Goal: Task Accomplishment & Management: Complete application form

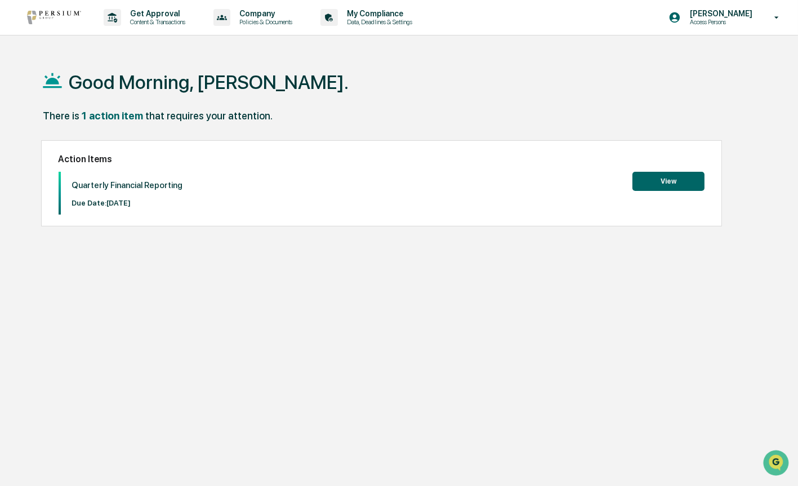
click at [667, 180] on button "View" at bounding box center [668, 181] width 72 height 19
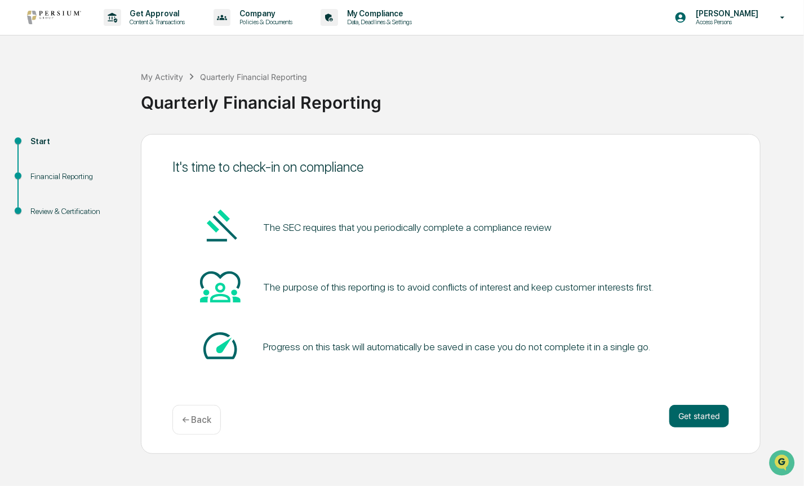
click at [55, 177] on div "Financial Reporting" at bounding box center [76, 177] width 92 height 12
click at [698, 413] on button "Get started" at bounding box center [699, 416] width 60 height 23
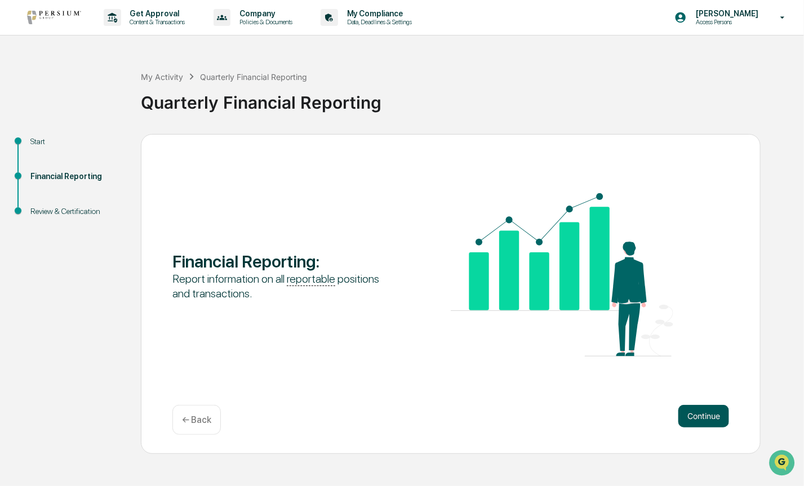
click at [706, 414] on button "Continue" at bounding box center [703, 416] width 51 height 23
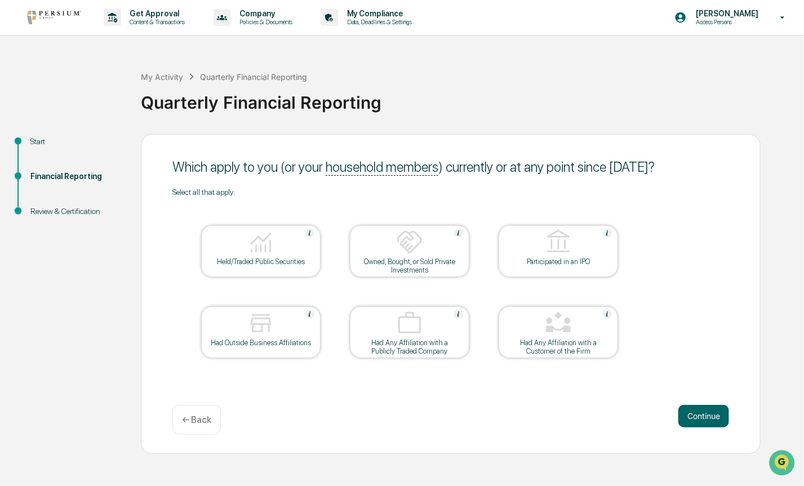
click at [257, 252] on img at bounding box center [260, 242] width 27 height 27
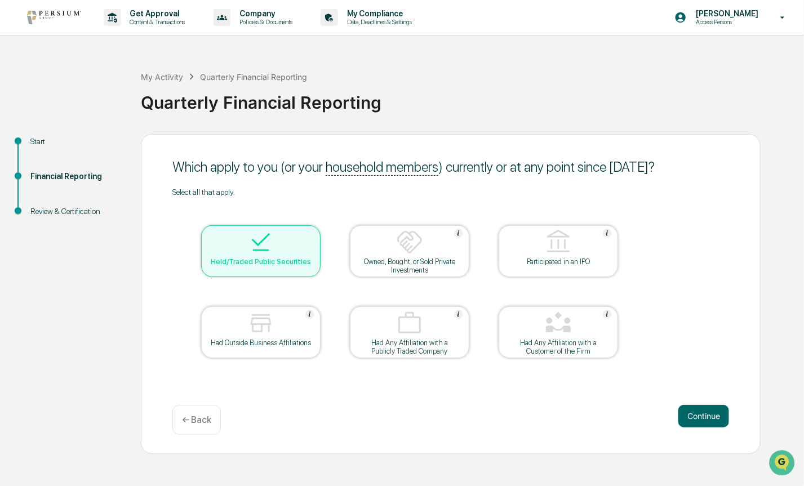
click at [277, 346] on div "Had Outside Business Affiliations" at bounding box center [260, 342] width 101 height 8
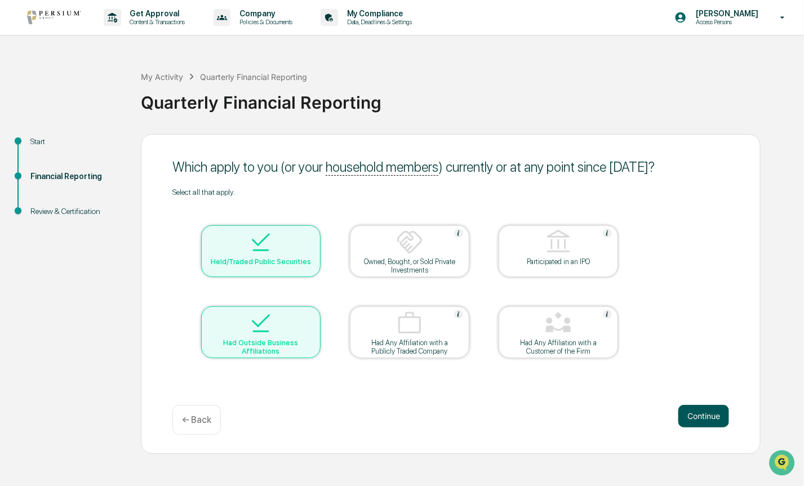
click at [723, 416] on button "Continue" at bounding box center [703, 416] width 51 height 23
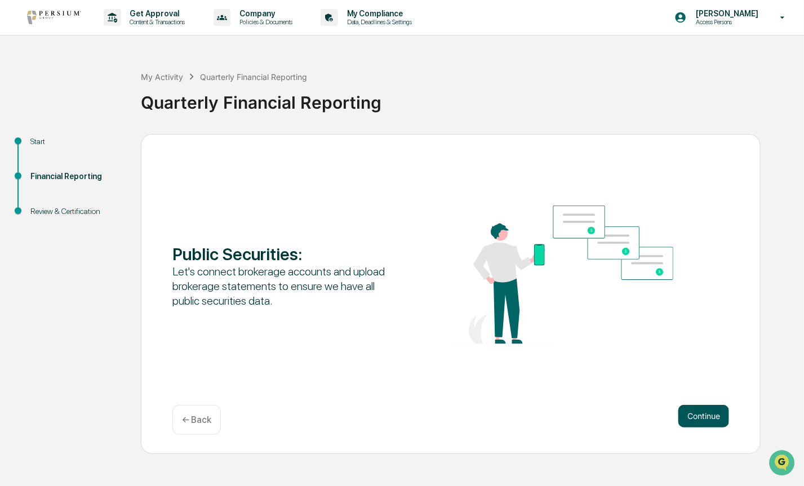
click at [696, 416] on button "Continue" at bounding box center [703, 416] width 51 height 23
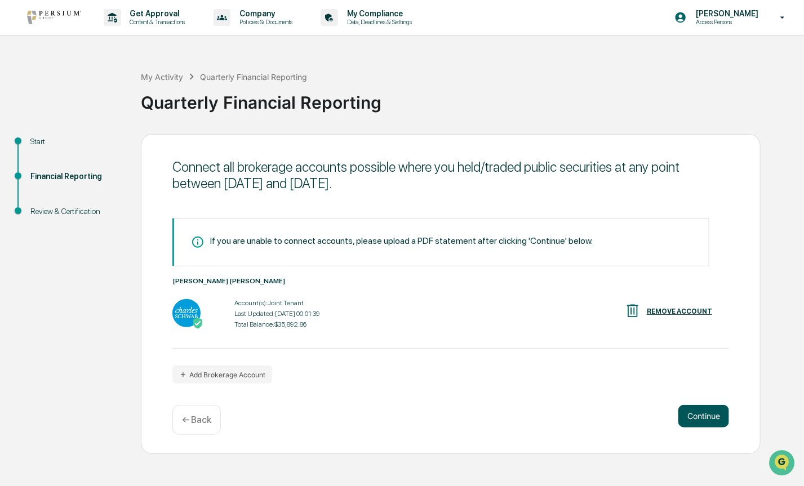
click at [712, 413] on button "Continue" at bounding box center [703, 416] width 51 height 23
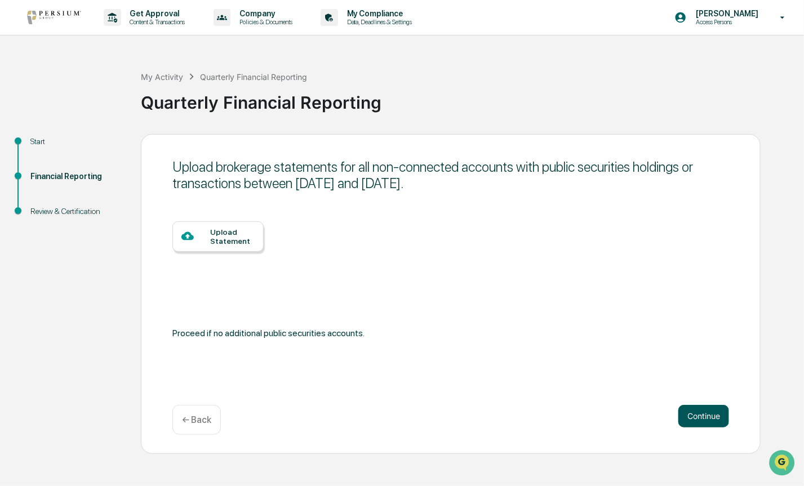
click at [712, 415] on button "Continue" at bounding box center [703, 416] width 51 height 23
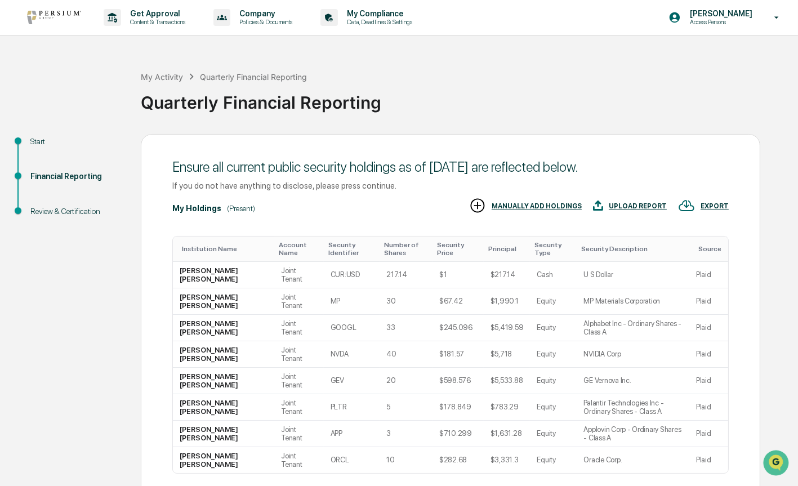
click at [769, 328] on div "Start Financial Reporting Review & Certification Ensure all current public secu…" at bounding box center [399, 353] width 787 height 438
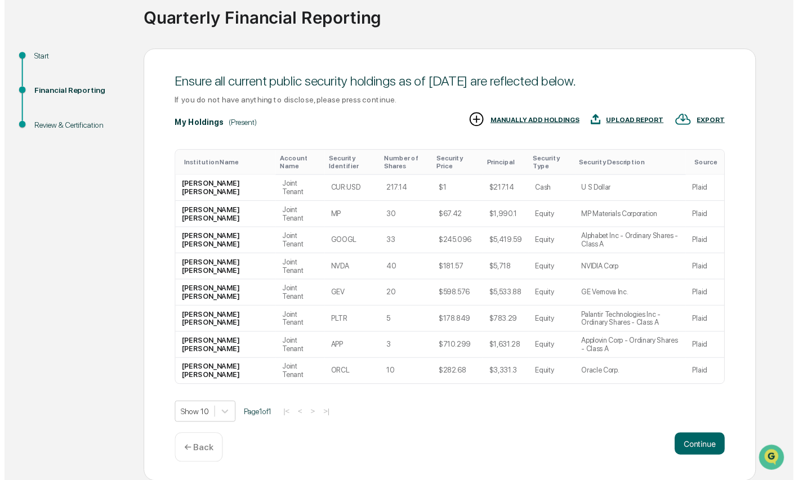
scroll to position [87, 0]
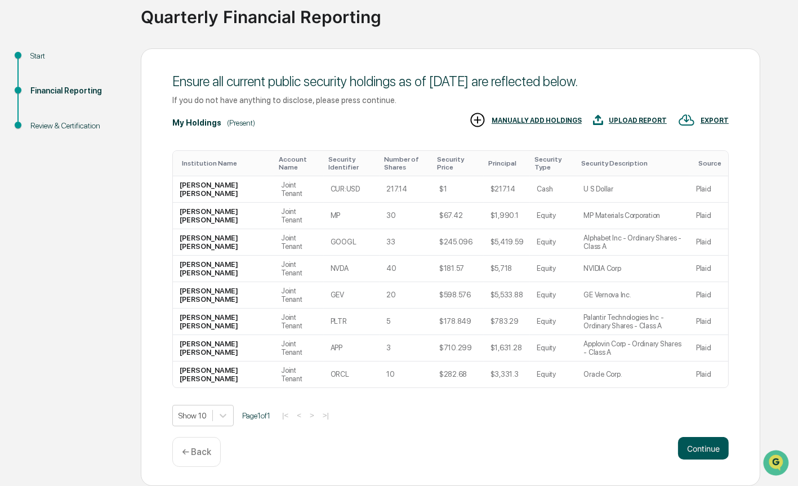
click at [706, 452] on button "Continue" at bounding box center [703, 448] width 51 height 23
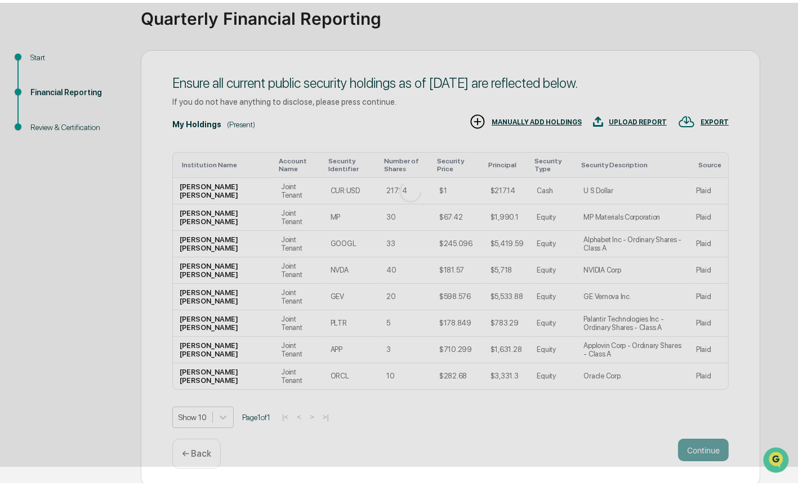
scroll to position [0, 0]
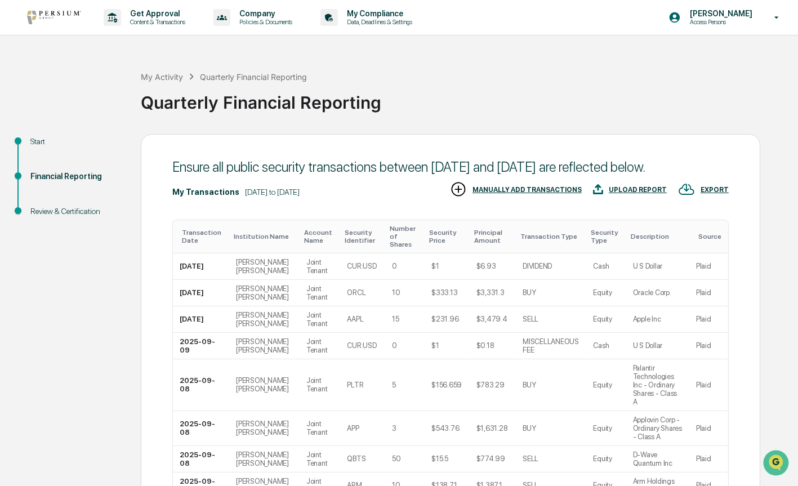
click at [766, 346] on div "Start Financial Reporting Review & Certification Ensure all public security tra…" at bounding box center [399, 392] width 787 height 516
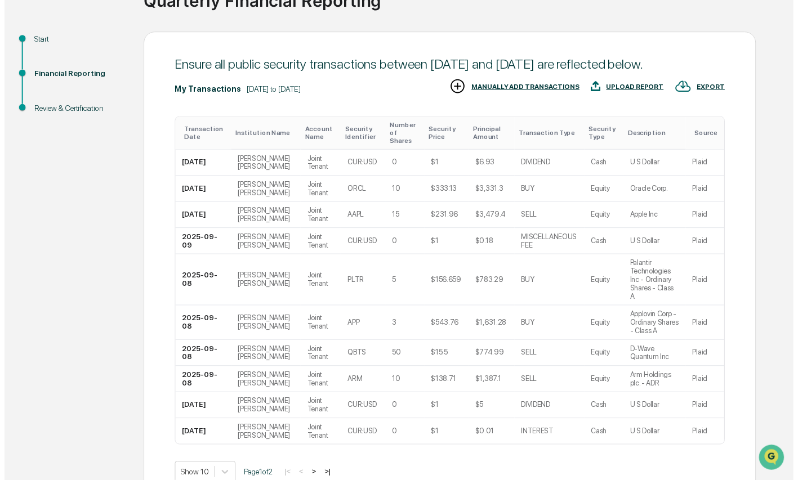
scroll to position [158, 0]
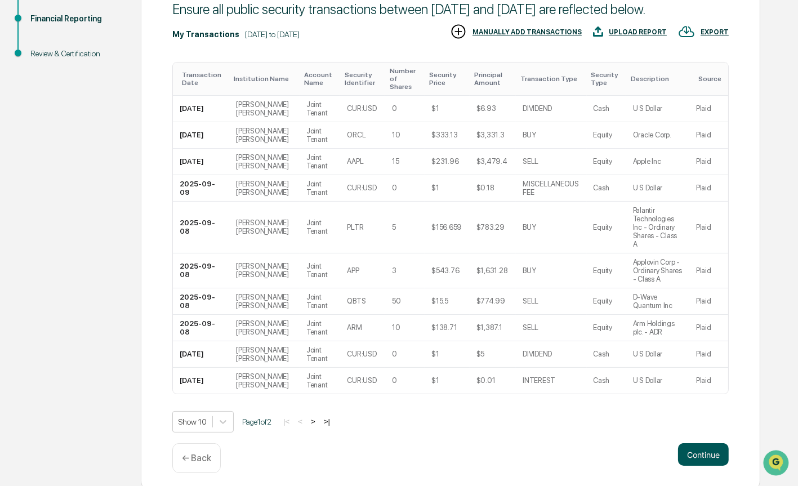
click at [702, 451] on button "Continue" at bounding box center [703, 454] width 51 height 23
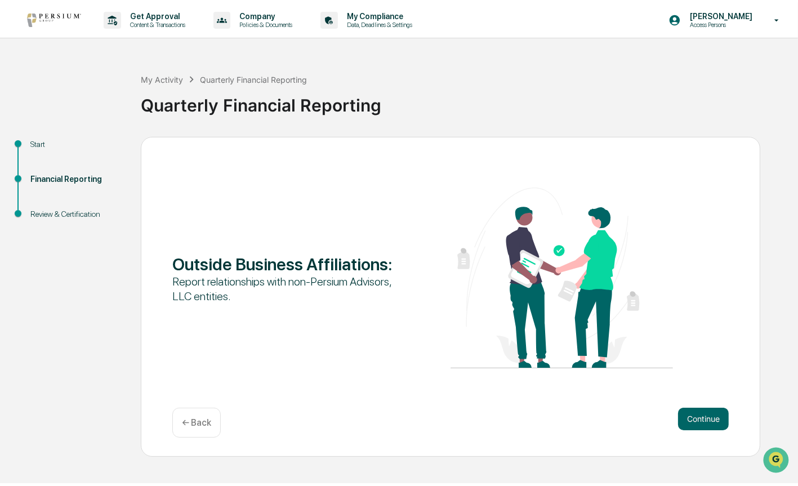
scroll to position [0, 0]
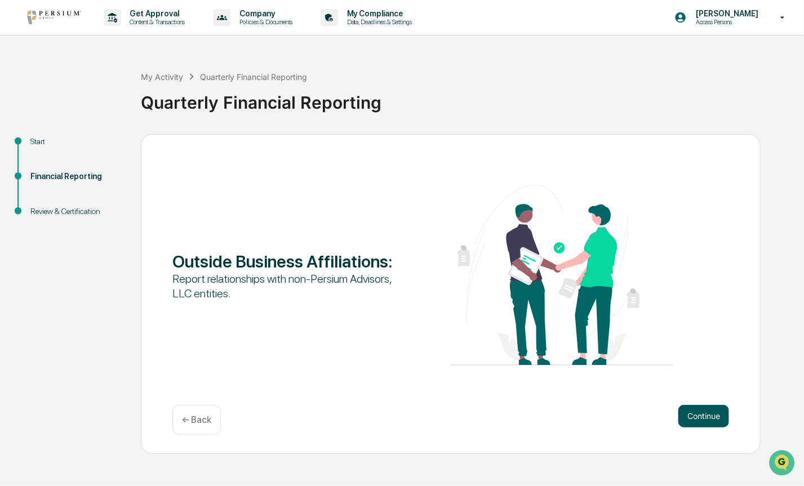
click at [707, 416] on button "Continue" at bounding box center [703, 416] width 51 height 23
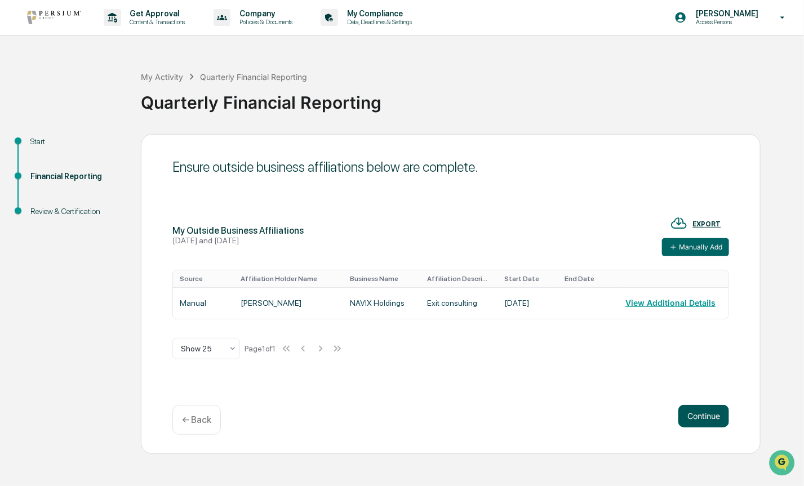
click at [707, 416] on button "Continue" at bounding box center [703, 416] width 51 height 23
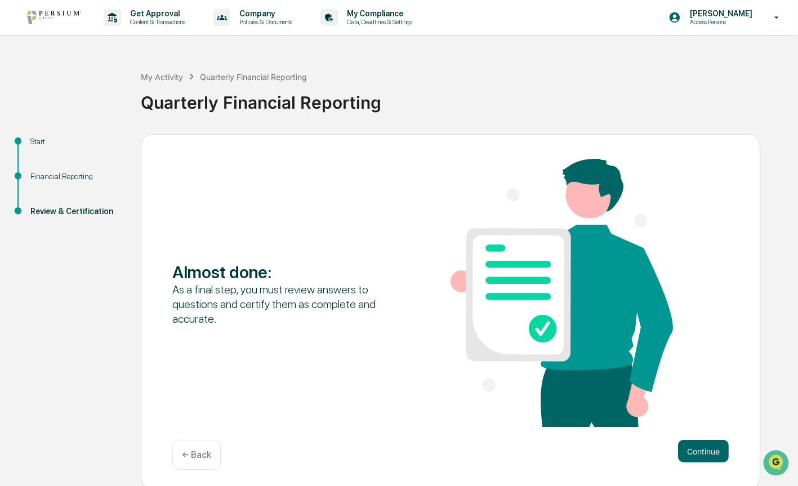
click at [707, 416] on div "Almost done : As a final step, you must review answers to questions and certify…" at bounding box center [450, 294] width 556 height 270
click at [702, 456] on button "Continue" at bounding box center [703, 451] width 51 height 23
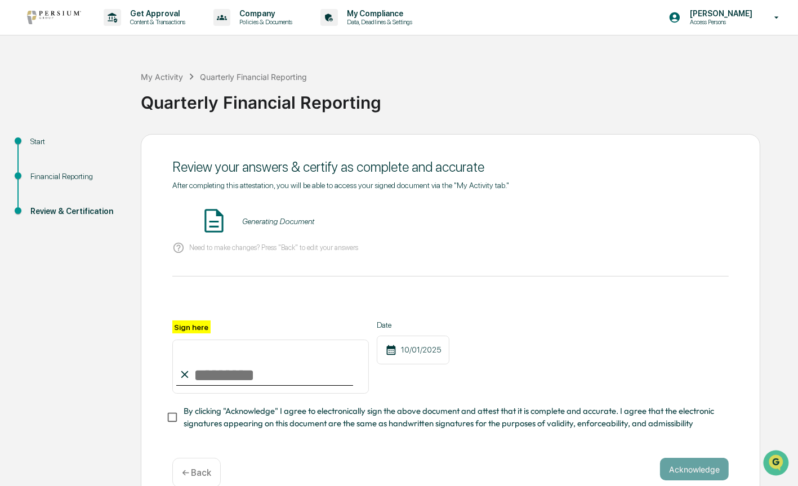
click at [765, 269] on div "Start Financial Reporting Review & Certification Review your answers & certify …" at bounding box center [399, 320] width 787 height 373
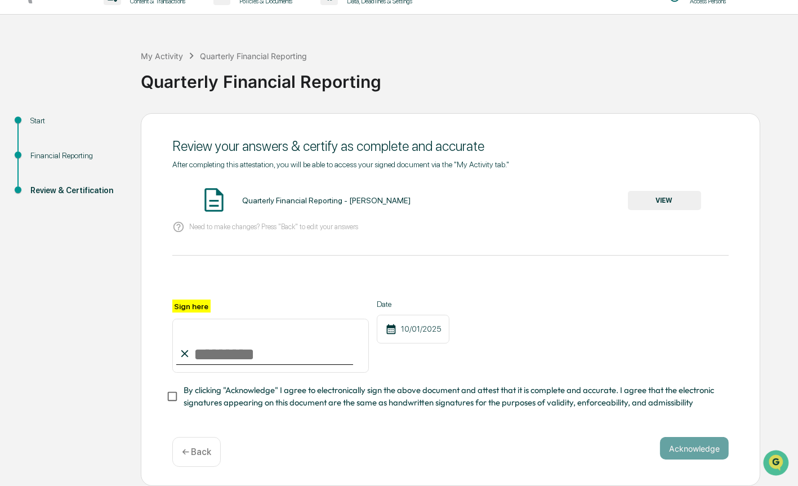
scroll to position [24, 0]
click at [230, 343] on input "Sign here" at bounding box center [270, 346] width 197 height 54
type input "**********"
click at [684, 449] on button "Acknowledge" at bounding box center [694, 448] width 69 height 23
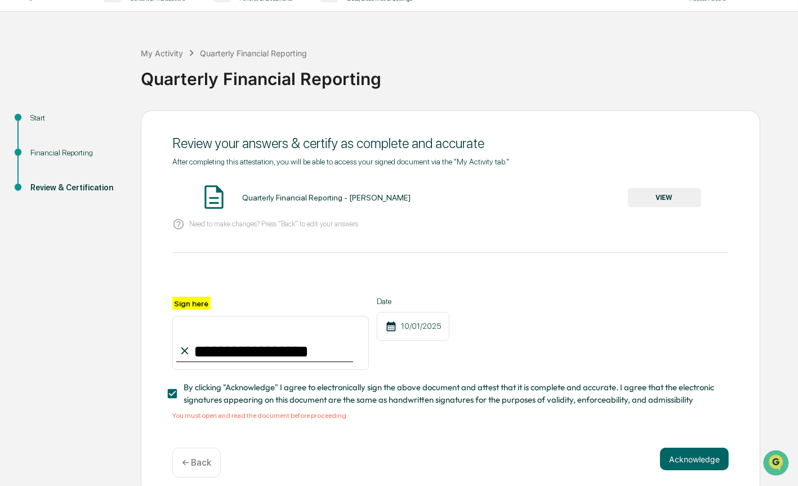
click at [666, 197] on button "VIEW" at bounding box center [664, 197] width 73 height 19
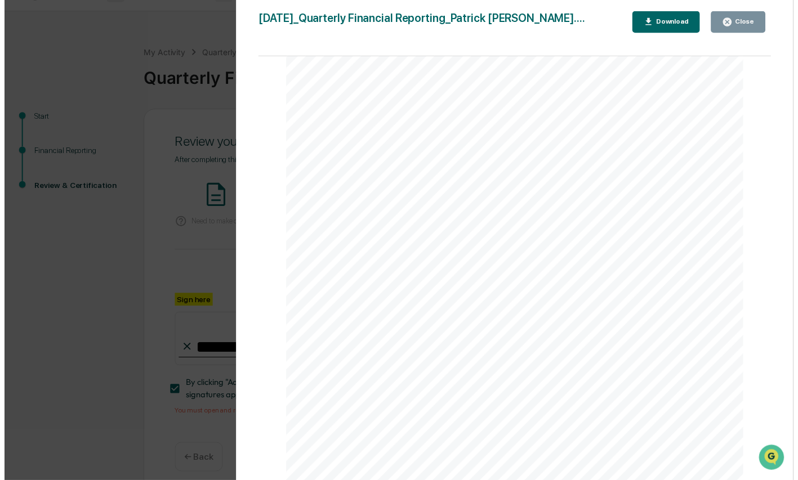
scroll to position [2324, 0]
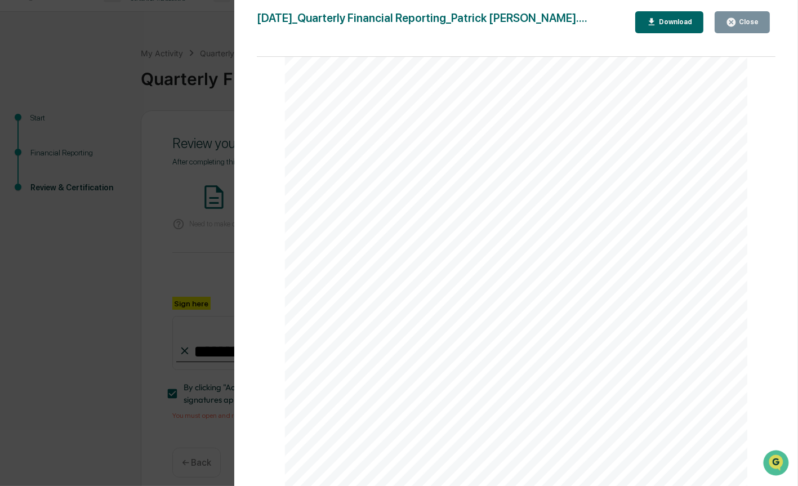
click at [741, 16] on button "Close" at bounding box center [742, 22] width 55 height 22
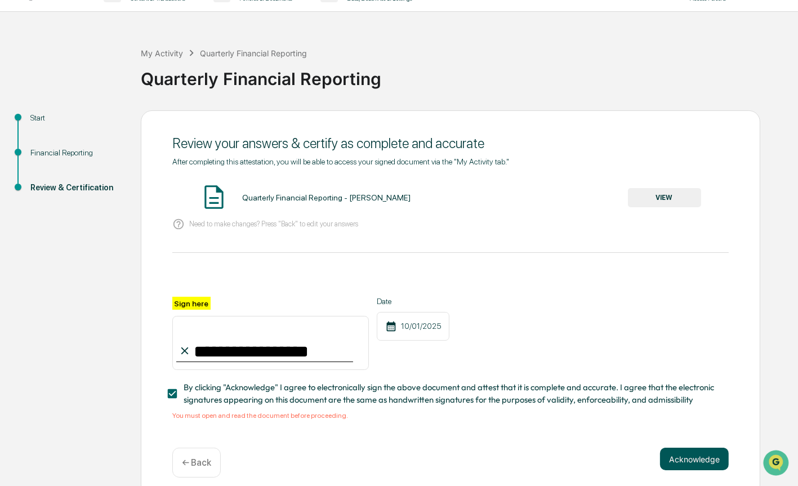
click at [714, 463] on button "Acknowledge" at bounding box center [694, 459] width 69 height 23
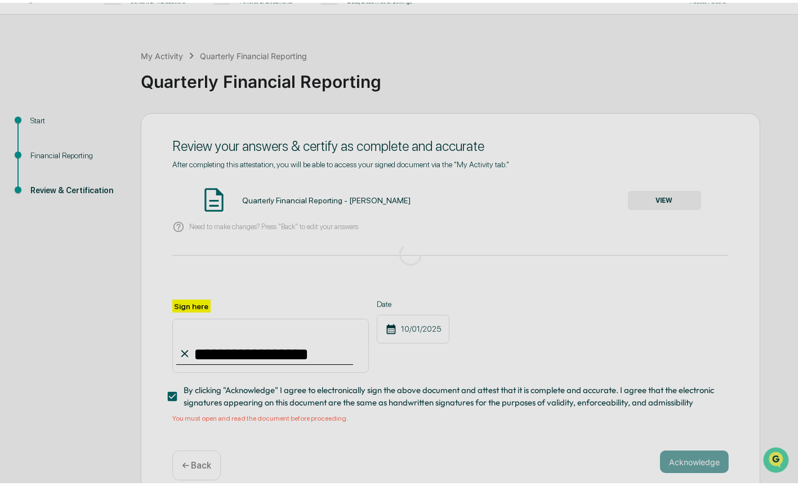
scroll to position [0, 0]
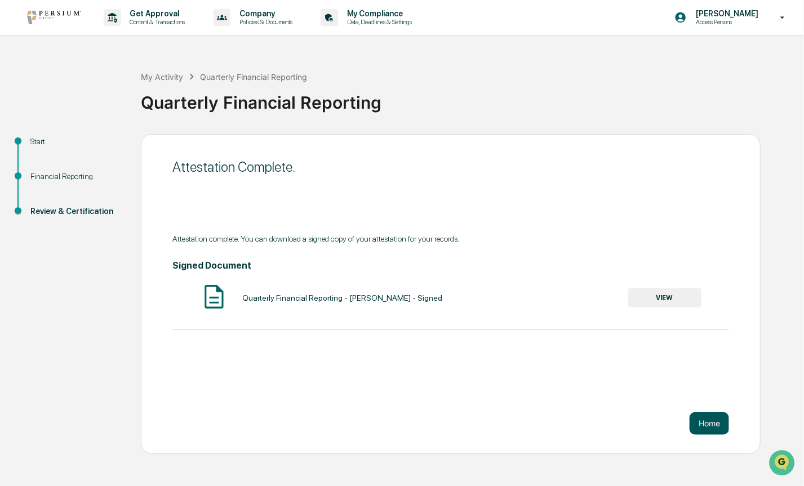
click at [710, 425] on button "Home" at bounding box center [708, 423] width 39 height 23
